Goal: Check status: Check status

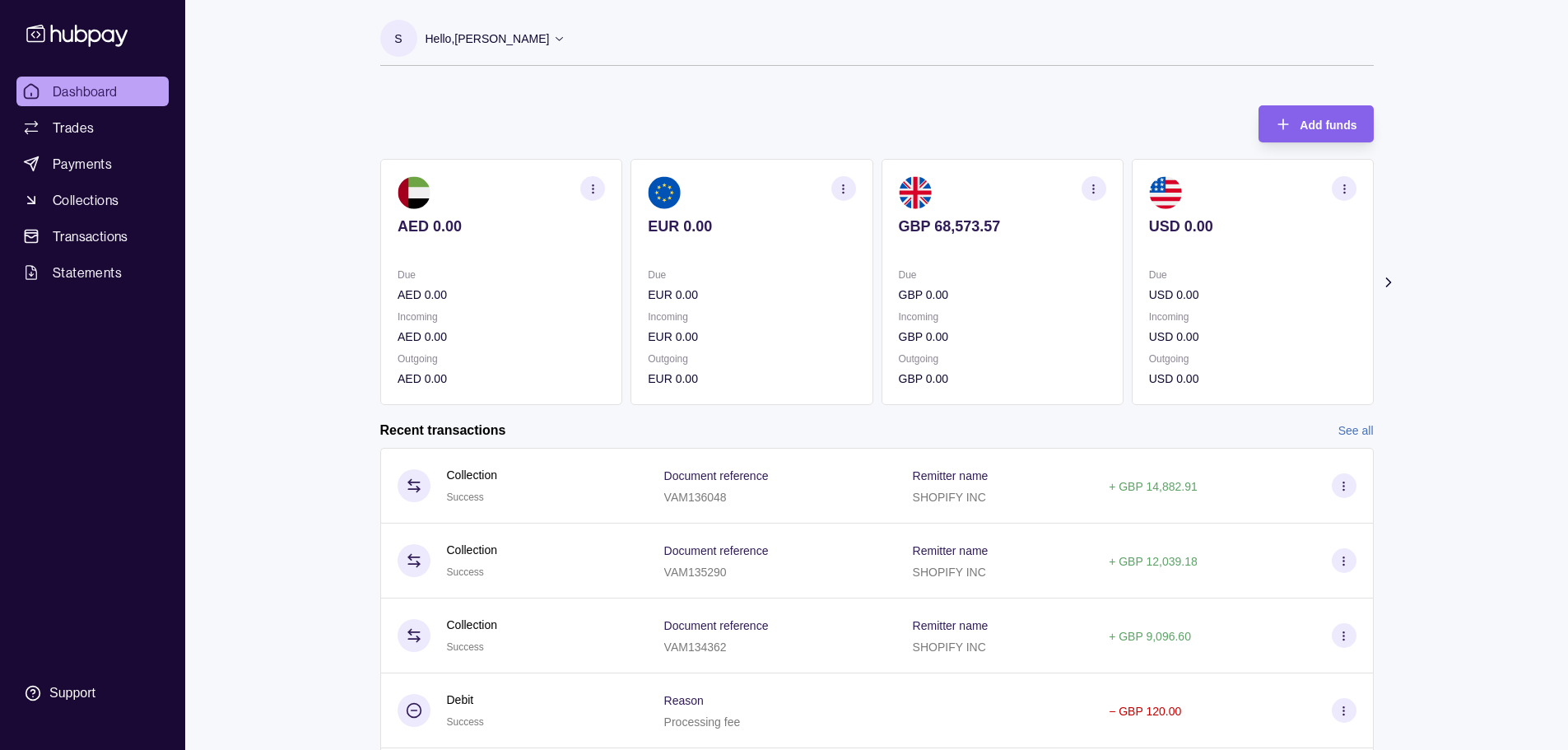
click at [1090, 196] on section "button" at bounding box center [1093, 188] width 25 height 25
click at [1019, 326] on div "Incoming GBP 0.00" at bounding box center [1001, 326] width 208 height 38
click at [984, 354] on p "Outgoing" at bounding box center [1001, 358] width 208 height 18
click at [946, 356] on p "Outgoing" at bounding box center [1001, 358] width 208 height 18
click at [932, 346] on div "Due GBP 0.00 Incoming GBP 0.00 Outgoing GBP 0.00" at bounding box center [1001, 326] width 208 height 122
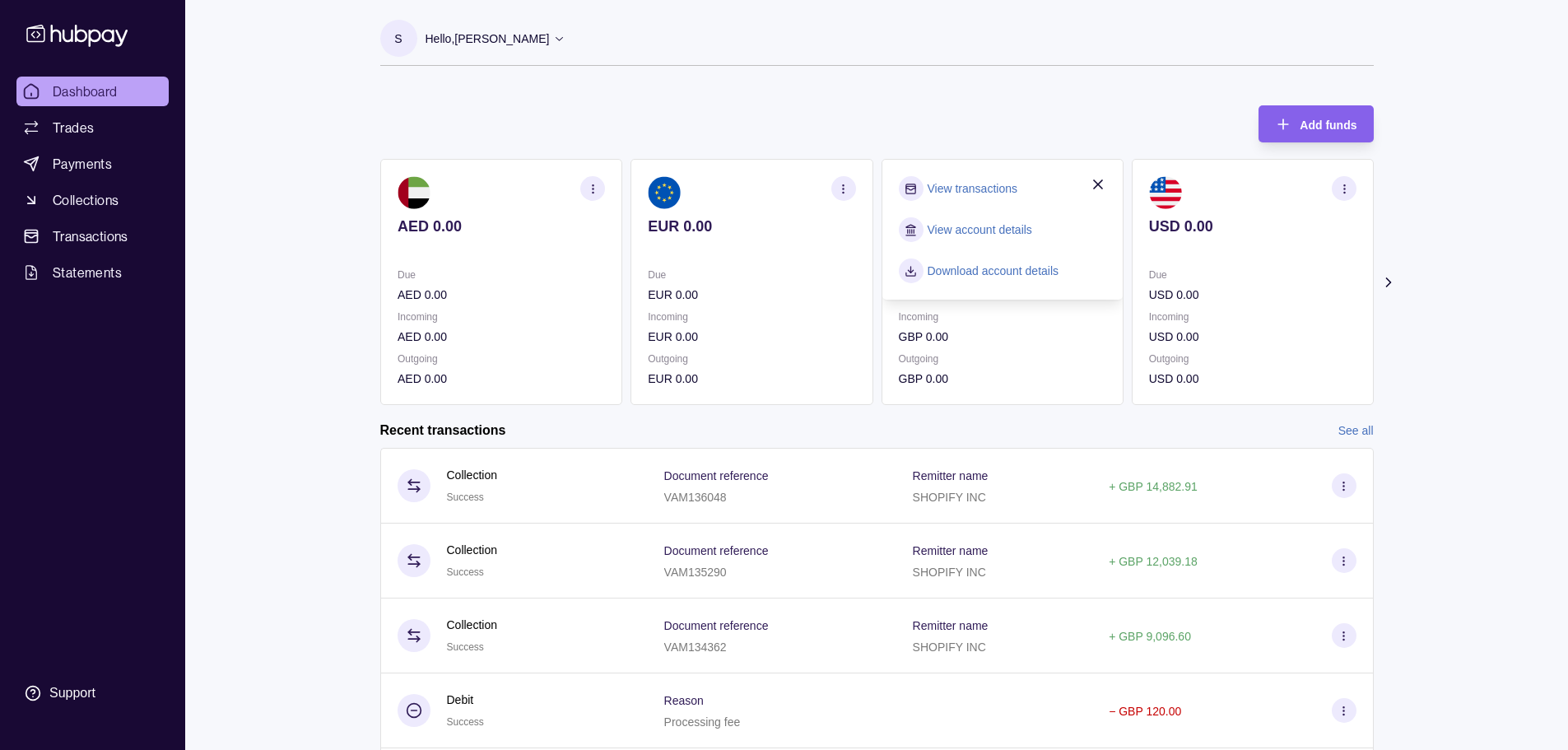
click at [1098, 185] on icon "button" at bounding box center [1096, 184] width 16 height 16
